Goal: Task Accomplishment & Management: Complete application form

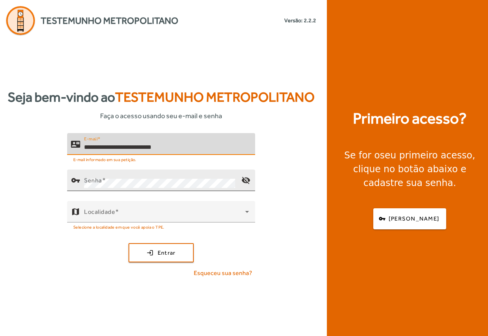
type input "**********"
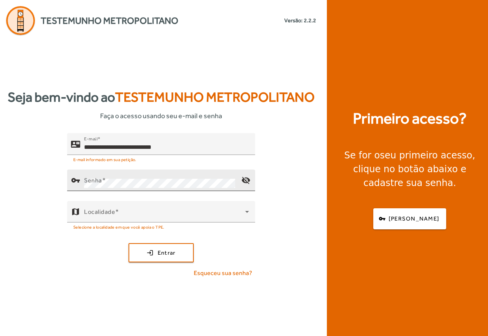
click at [83, 178] on div "vpn_key" at bounding box center [75, 180] width 17 height 17
click at [242, 178] on mat-icon "visibility_off" at bounding box center [246, 180] width 18 height 18
click at [244, 179] on mat-icon "visibility" at bounding box center [246, 180] width 18 height 18
click at [167, 251] on span "Entrar" at bounding box center [167, 253] width 18 height 9
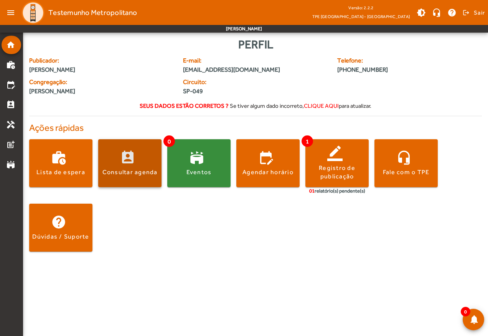
click at [128, 158] on span at bounding box center [129, 163] width 63 height 18
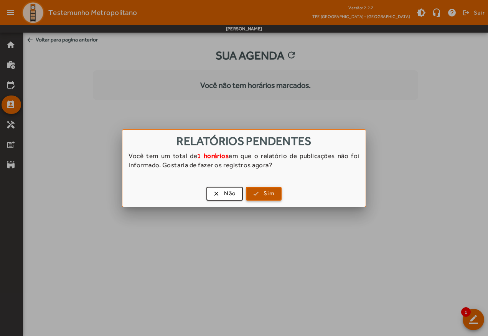
click at [267, 191] on span "Sim" at bounding box center [269, 193] width 11 height 9
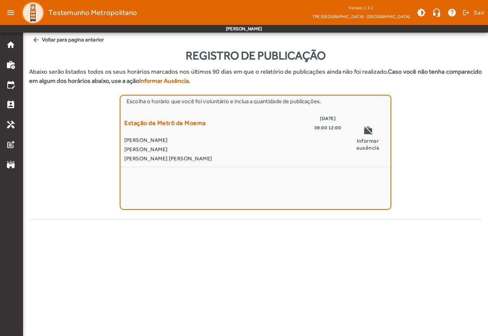
click at [71, 152] on div "Escolha o horário que você foi voluntário e inclua a quantidade de publicações.…" at bounding box center [255, 152] width 453 height 115
click at [37, 36] on mat-icon "arrow_back" at bounding box center [36, 40] width 8 height 8
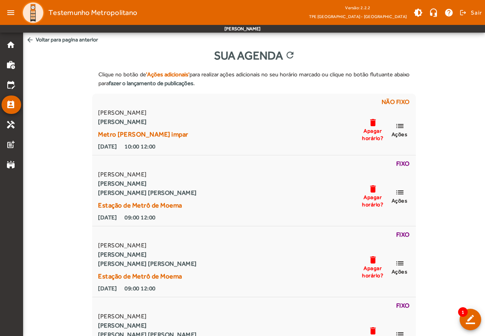
click at [27, 36] on mat-icon "arrow_back" at bounding box center [30, 40] width 8 height 8
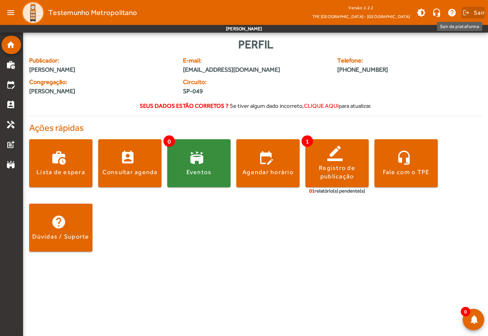
click at [480, 13] on span "Sair" at bounding box center [479, 13] width 11 height 12
